Goal: Task Accomplishment & Management: Use online tool/utility

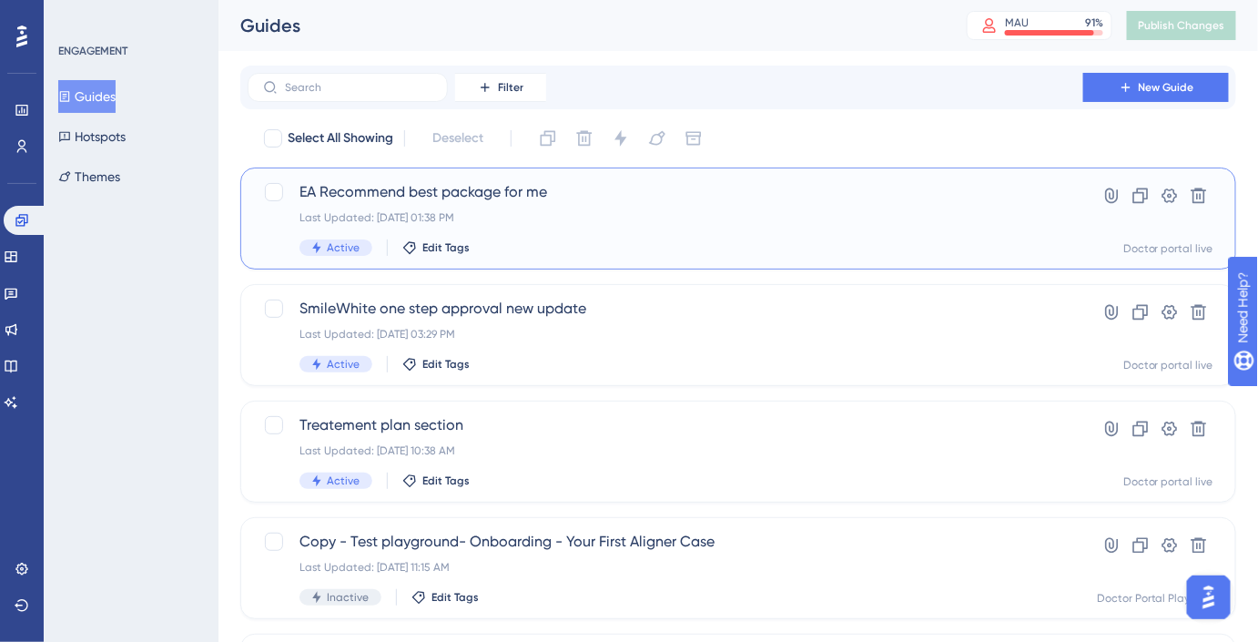
click at [526, 194] on span "EA Recommend best package for me" at bounding box center [665, 192] width 732 height 22
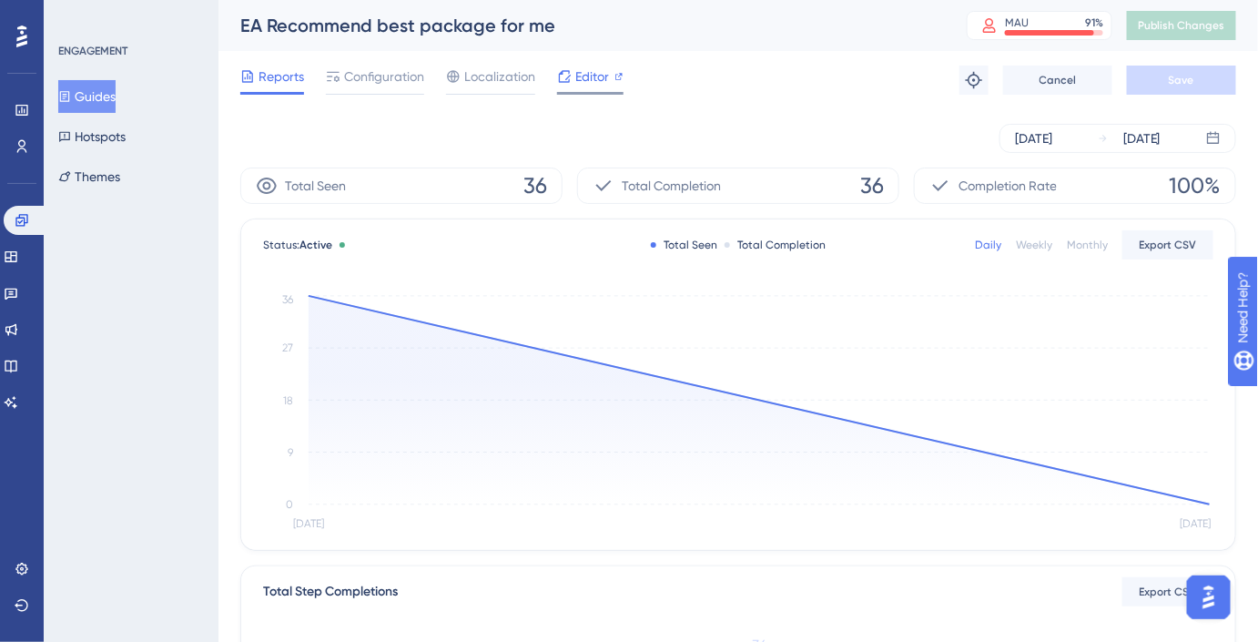
click at [570, 84] on div at bounding box center [564, 77] width 15 height 22
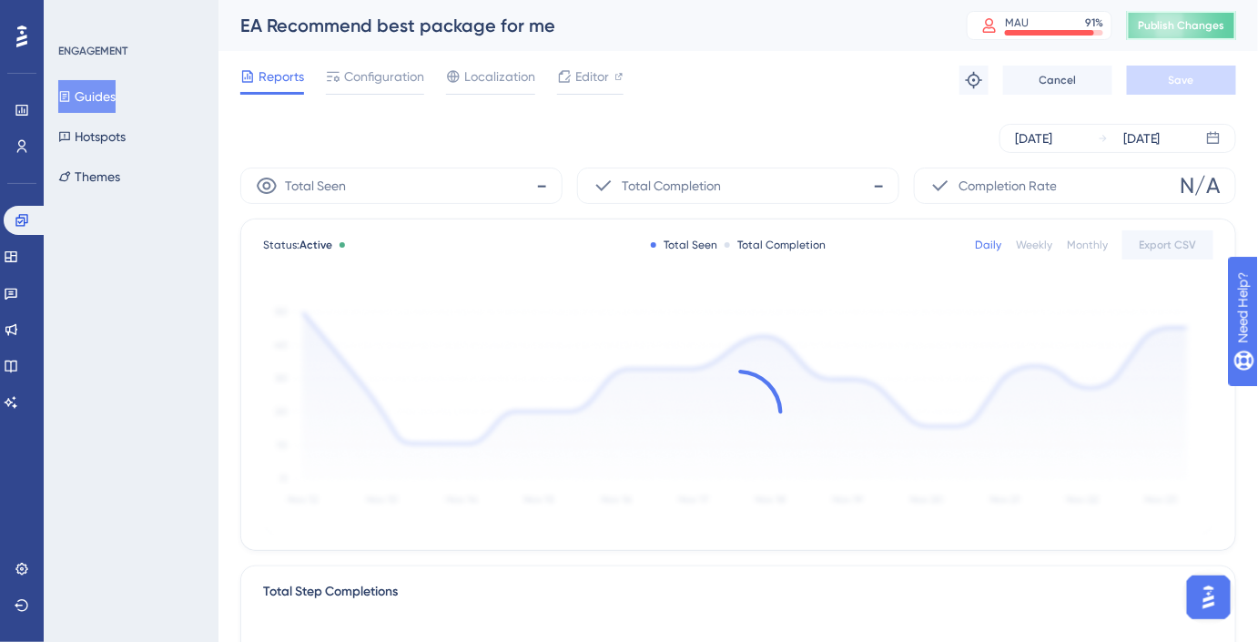
click at [1177, 16] on button "Publish Changes" at bounding box center [1181, 25] width 109 height 29
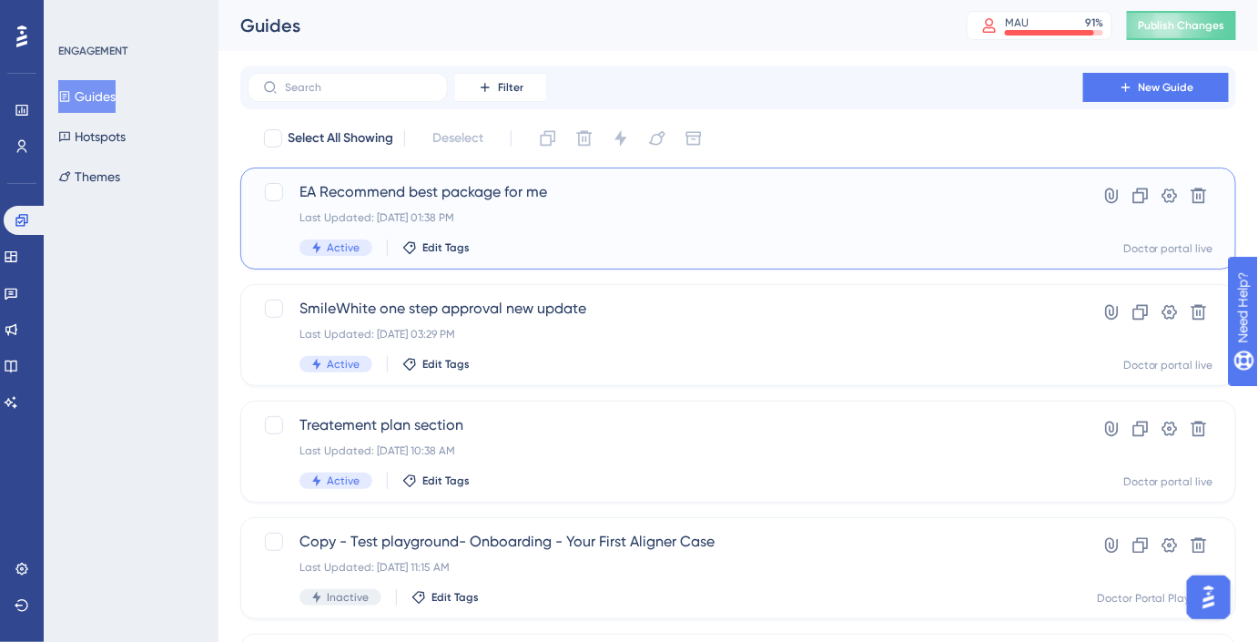
click at [440, 207] on div "EA Recommend best package for me Last Updated: [DATE] 01:38 PM Active Edit Tags" at bounding box center [665, 218] width 732 height 75
